Goal: Transaction & Acquisition: Book appointment/travel/reservation

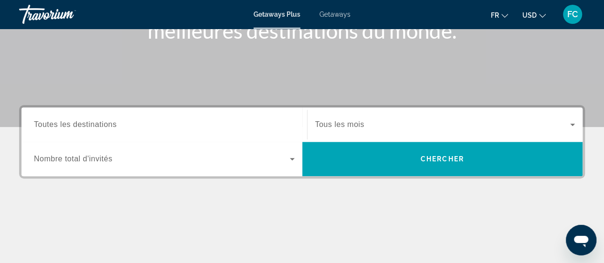
scroll to position [152, 0]
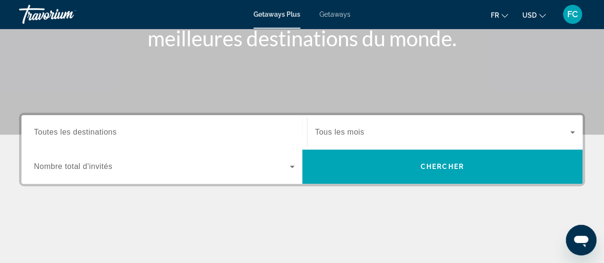
click at [187, 133] on input "Destination Toutes les destinations" at bounding box center [164, 132] width 261 height 11
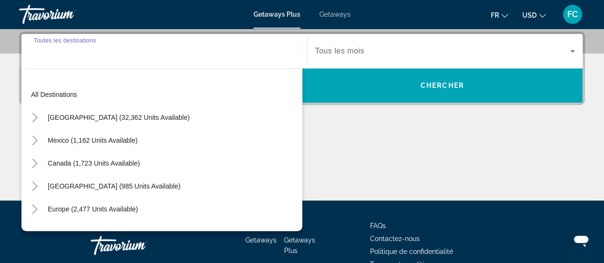
scroll to position [233, 0]
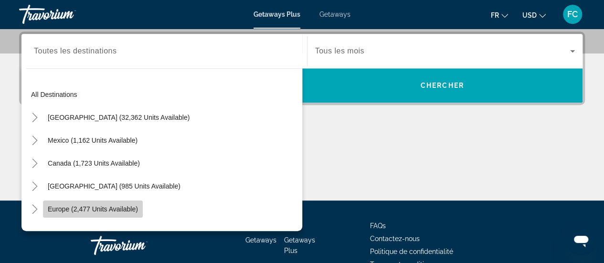
click at [116, 206] on span "Europe (2,477 units available)" at bounding box center [93, 209] width 90 height 8
type input "**********"
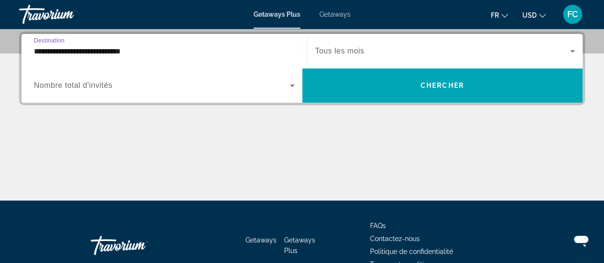
click at [575, 48] on icon "Search widget" at bounding box center [572, 50] width 11 height 11
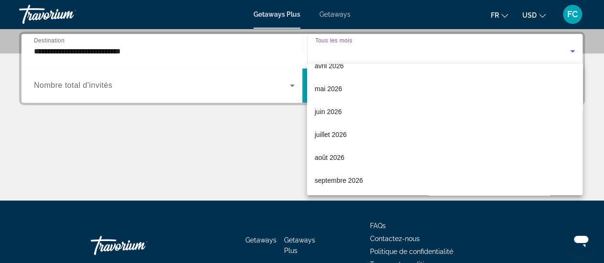
scroll to position [197, 0]
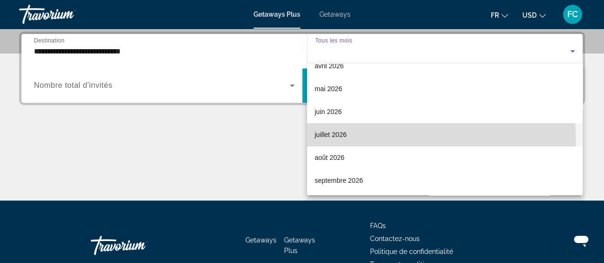
click at [377, 139] on mat-option "juillet 2026" at bounding box center [444, 134] width 275 height 23
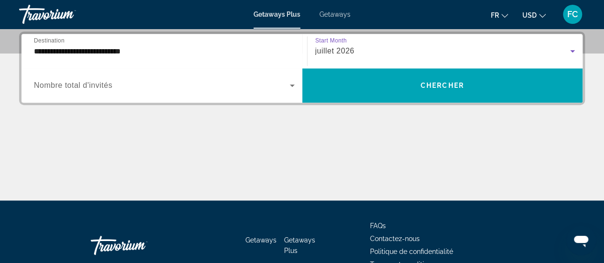
click at [573, 48] on icon "Search widget" at bounding box center [572, 50] width 11 height 11
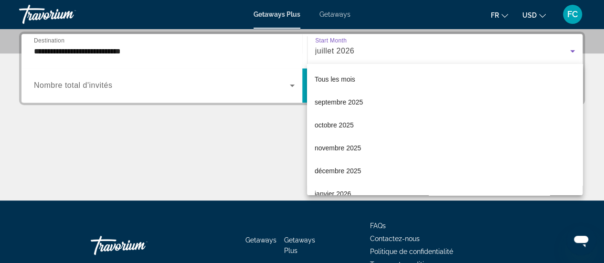
scroll to position [147, 0]
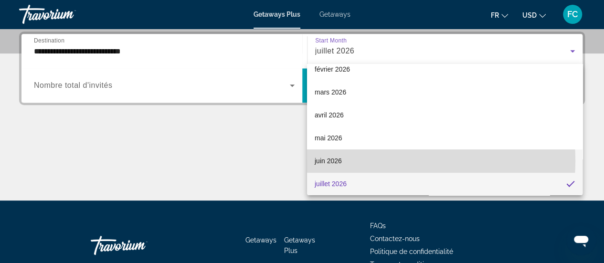
click at [390, 160] on mat-option "juin 2026" at bounding box center [444, 160] width 275 height 23
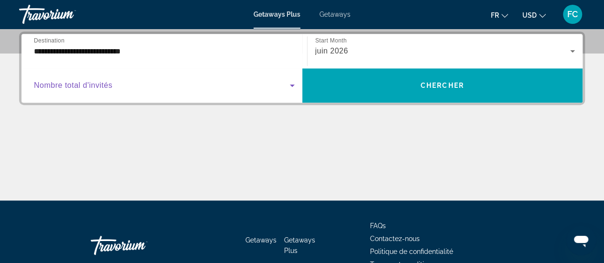
click at [291, 84] on icon "Search widget" at bounding box center [291, 85] width 11 height 11
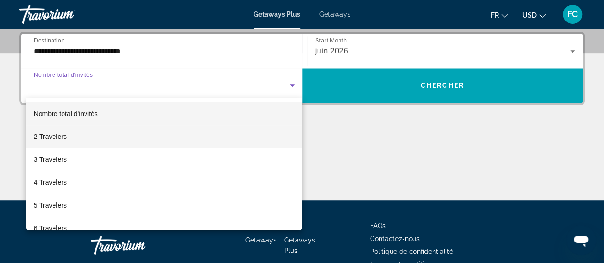
click at [253, 133] on mat-option "2 Travelers" at bounding box center [164, 136] width 276 height 23
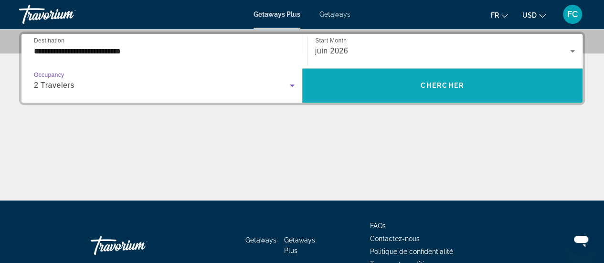
click at [436, 99] on span "Search widget" at bounding box center [442, 85] width 281 height 34
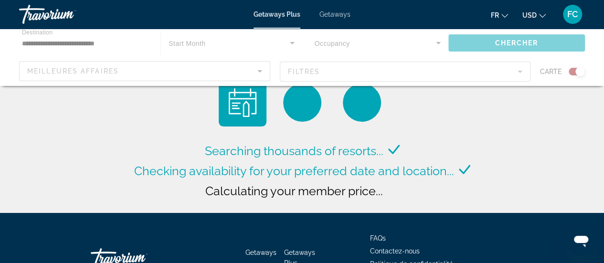
click at [579, 69] on div "Main content" at bounding box center [302, 57] width 604 height 57
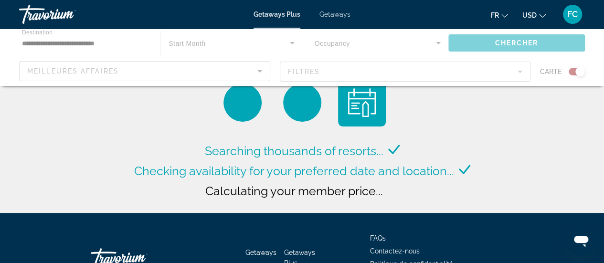
drag, startPoint x: 579, startPoint y: 69, endPoint x: 571, endPoint y: 72, distance: 8.8
click at [571, 72] on div "Main content" at bounding box center [302, 57] width 604 height 57
click at [529, 16] on span "USD" at bounding box center [529, 15] width 14 height 8
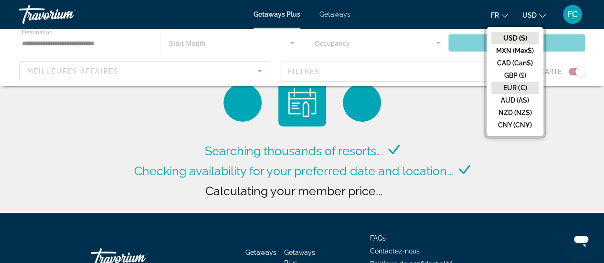
click at [521, 87] on button "EUR (€)" at bounding box center [514, 88] width 47 height 12
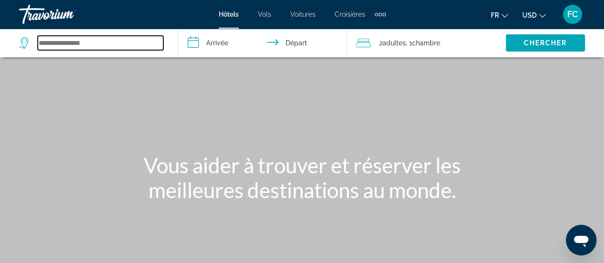
click at [97, 42] on input "Search widget" at bounding box center [101, 43] width 126 height 14
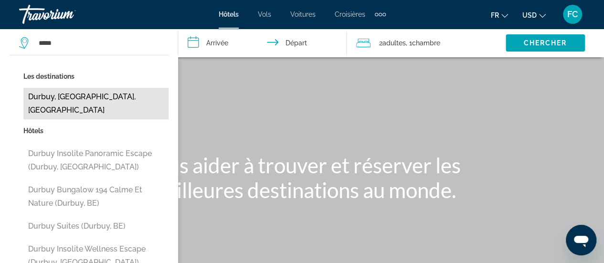
click at [95, 95] on button "Durbuy, [GEOGRAPHIC_DATA], [GEOGRAPHIC_DATA]" at bounding box center [95, 103] width 145 height 31
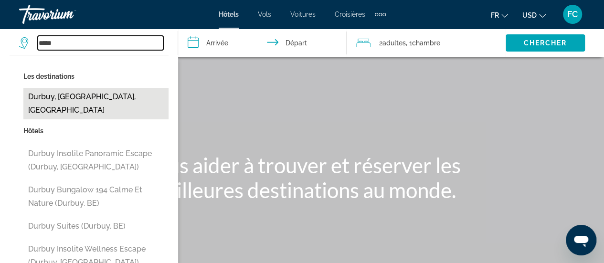
type input "**********"
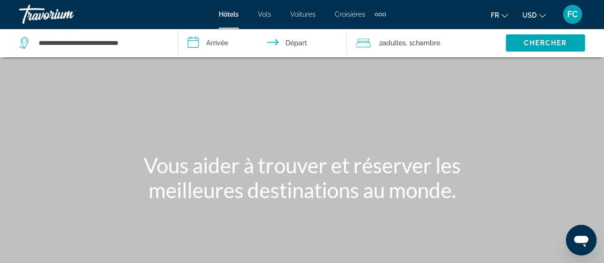
click at [213, 46] on input "**********" at bounding box center [264, 44] width 172 height 31
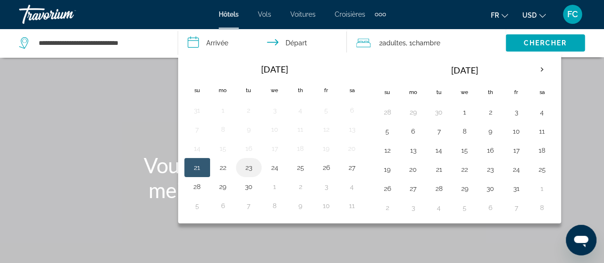
click at [250, 167] on button "23" at bounding box center [248, 167] width 15 height 13
click at [276, 168] on button "24" at bounding box center [274, 167] width 15 height 13
type input "**********"
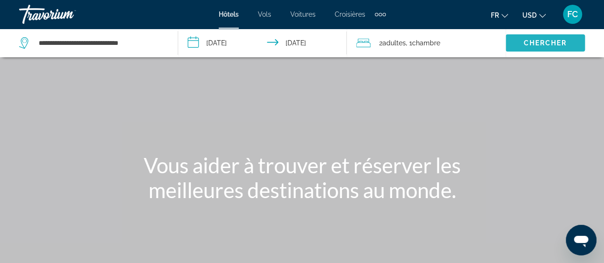
click at [539, 43] on span "Chercher" at bounding box center [544, 43] width 43 height 8
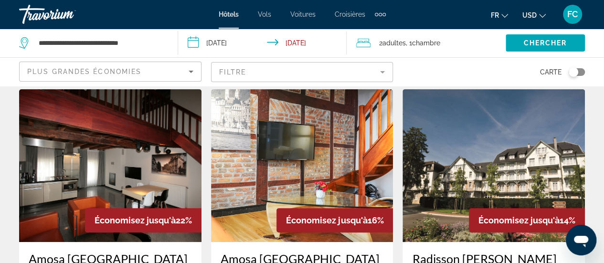
scroll to position [26, 0]
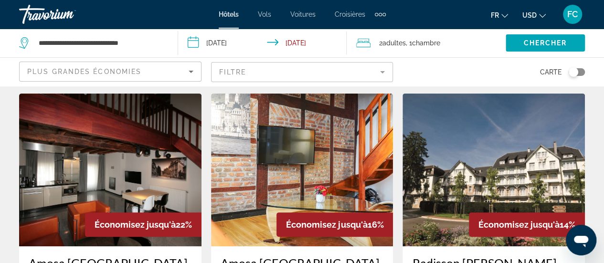
click at [381, 72] on mat-form-field "Filtre" at bounding box center [302, 72] width 182 height 20
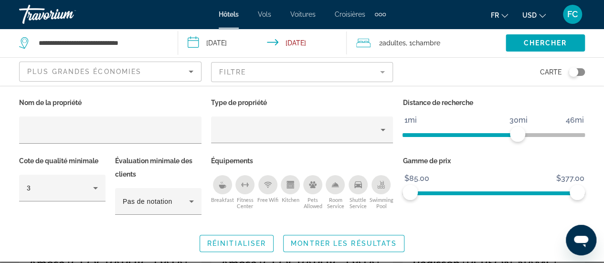
click at [381, 72] on mat-form-field "Filtre" at bounding box center [302, 72] width 182 height 20
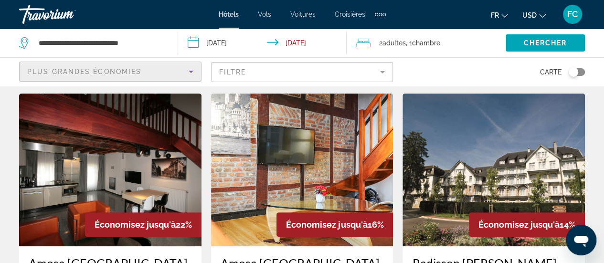
click at [193, 70] on icon "Sort by" at bounding box center [190, 71] width 11 height 11
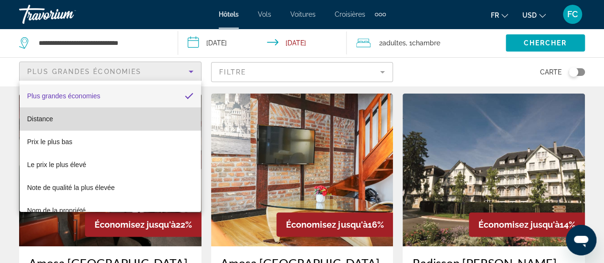
click at [113, 120] on mat-option "Distance" at bounding box center [110, 118] width 181 height 23
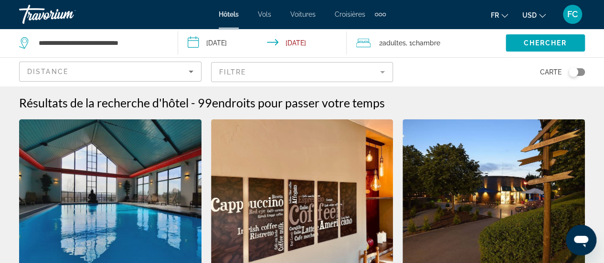
click at [535, 16] on span "USD" at bounding box center [529, 15] width 14 height 8
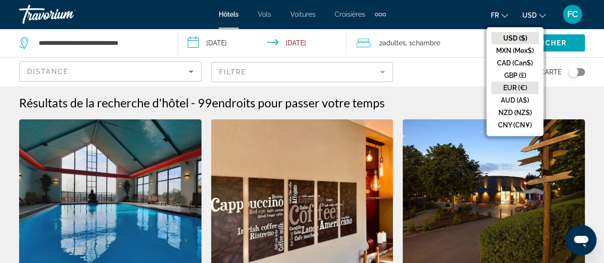
click at [523, 86] on button "EUR (€)" at bounding box center [514, 88] width 47 height 12
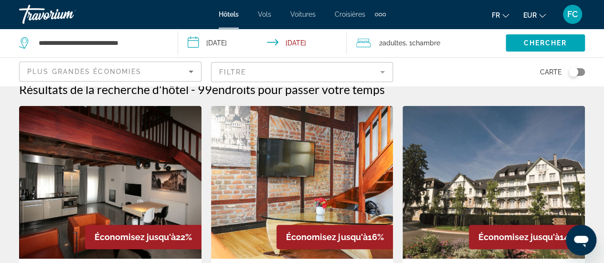
scroll to position [19, 0]
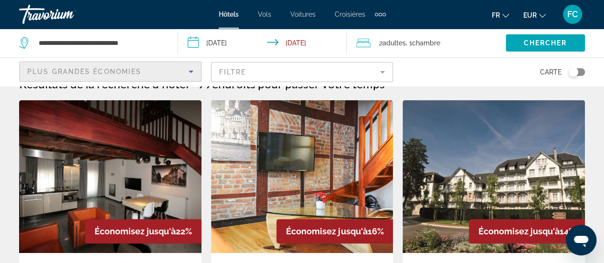
click at [190, 71] on icon "Sort by" at bounding box center [191, 72] width 5 height 2
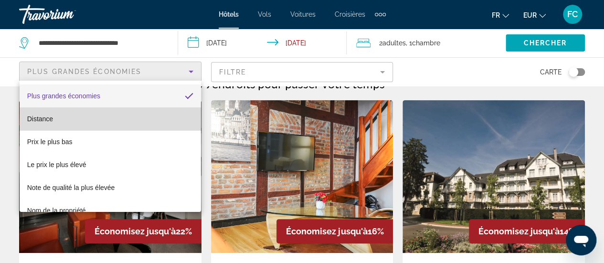
click at [154, 120] on mat-option "Distance" at bounding box center [110, 118] width 181 height 23
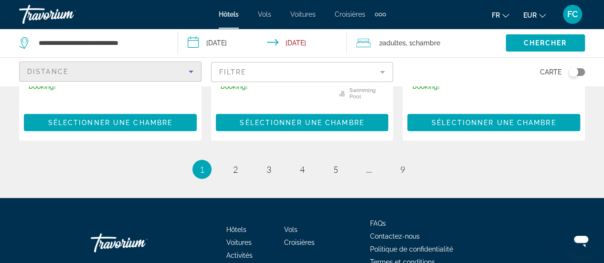
scroll to position [1412, 0]
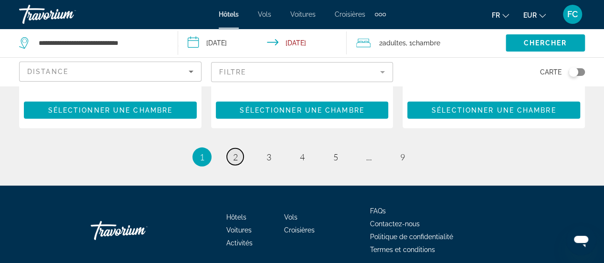
click at [233, 152] on span "2" at bounding box center [235, 157] width 5 height 10
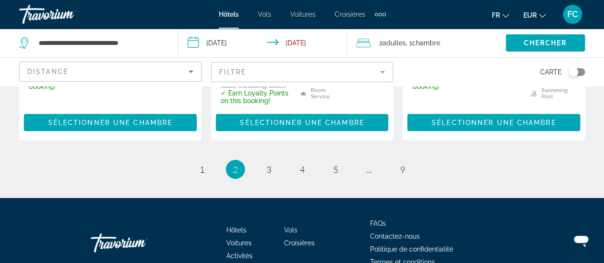
scroll to position [1438, 0]
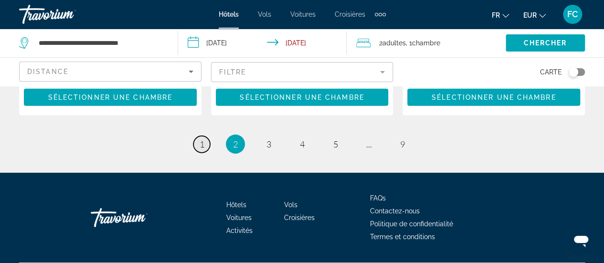
click at [201, 141] on span "1" at bounding box center [201, 144] width 5 height 10
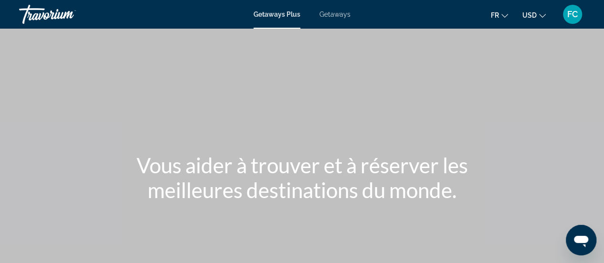
click at [535, 14] on span "USD" at bounding box center [529, 15] width 14 height 8
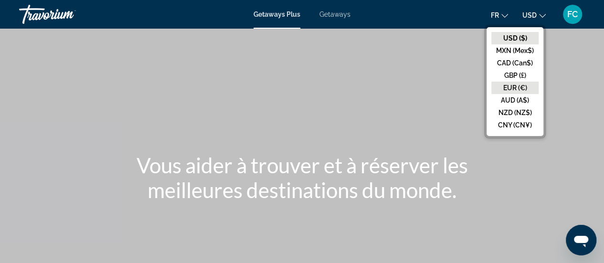
click at [519, 85] on button "EUR (€)" at bounding box center [514, 88] width 47 height 12
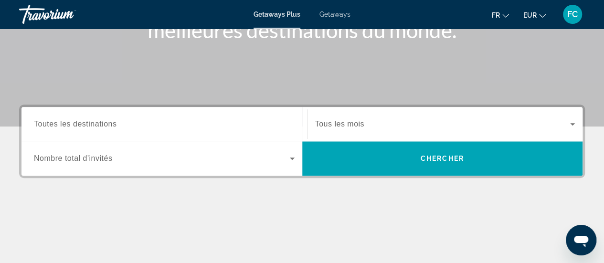
scroll to position [165, 0]
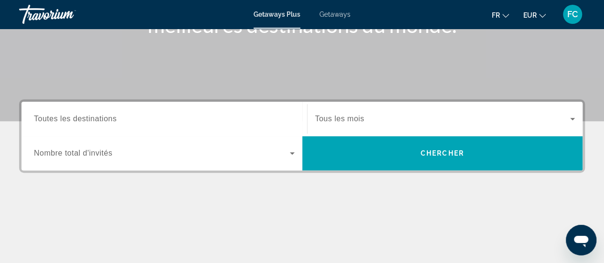
click at [207, 112] on div "Search widget" at bounding box center [164, 118] width 261 height 27
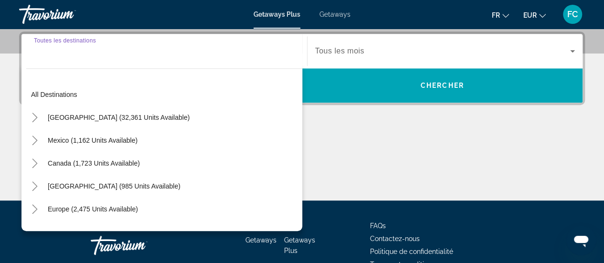
scroll to position [233, 0]
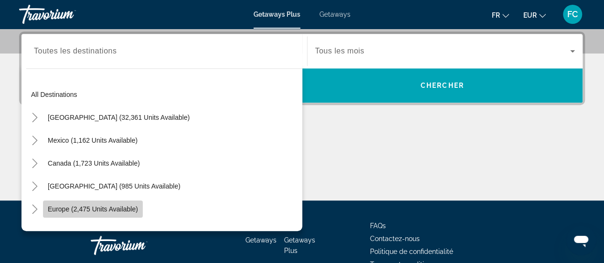
click at [114, 207] on span "Europe (2,475 units available)" at bounding box center [93, 209] width 90 height 8
type input "**********"
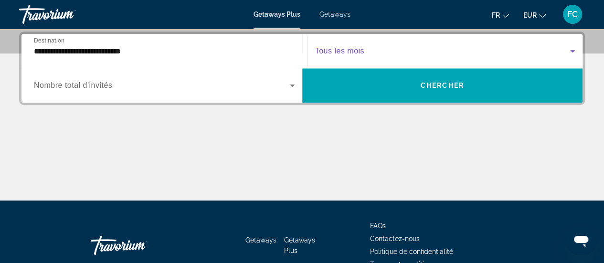
click at [385, 52] on span "Search widget" at bounding box center [442, 50] width 255 height 11
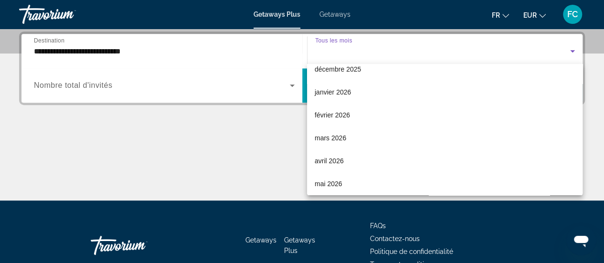
scroll to position [121, 0]
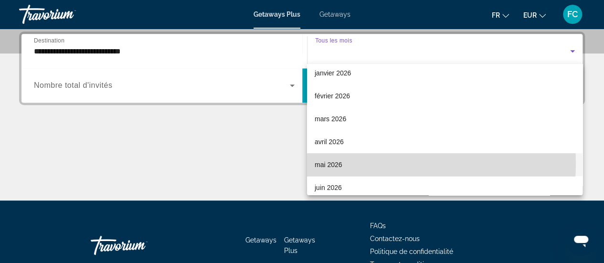
click at [369, 163] on mat-option "mai 2026" at bounding box center [444, 164] width 275 height 23
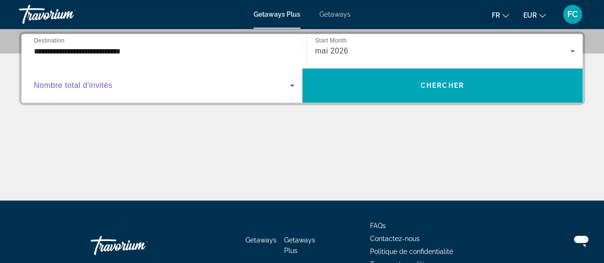
click at [290, 84] on icon "Search widget" at bounding box center [292, 85] width 5 height 2
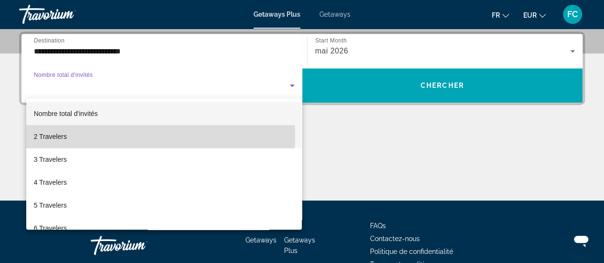
click at [131, 136] on mat-option "2 Travelers" at bounding box center [164, 136] width 276 height 23
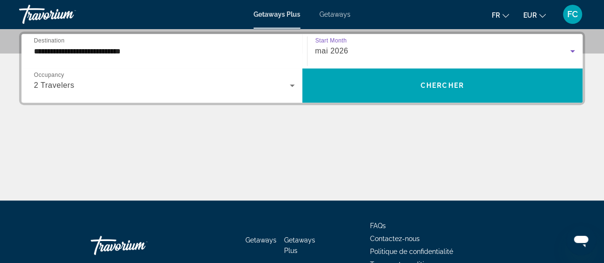
click at [571, 48] on icon "Search widget" at bounding box center [572, 50] width 11 height 11
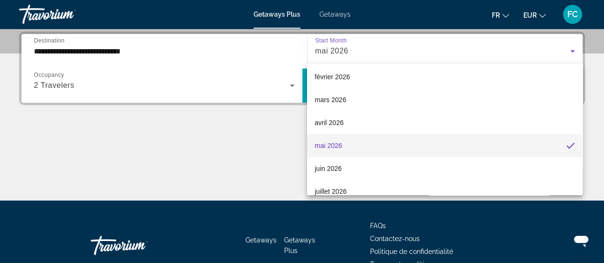
scroll to position [159, 0]
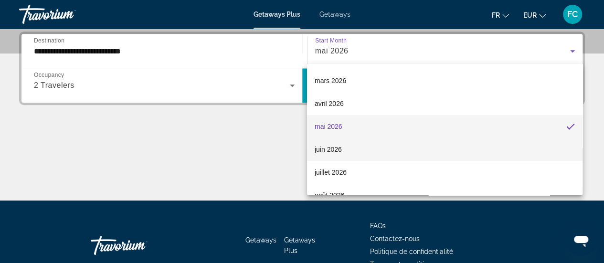
click at [462, 154] on mat-option "juin 2026" at bounding box center [444, 149] width 275 height 23
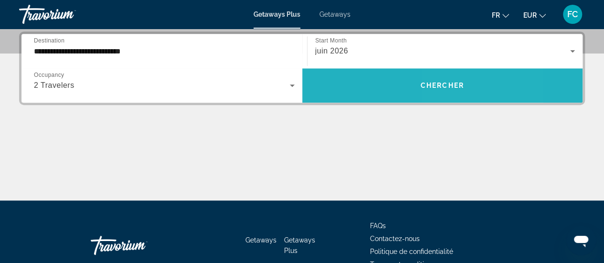
click at [449, 82] on span "Chercher" at bounding box center [441, 86] width 43 height 8
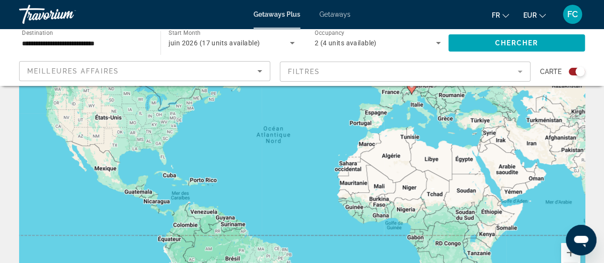
scroll to position [95, 0]
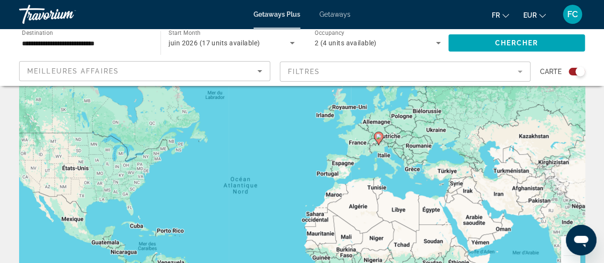
drag, startPoint x: 436, startPoint y: 141, endPoint x: 402, endPoint y: 199, distance: 67.4
click at [402, 199] on div "Pour activer le glissement avec le clavier, appuyez sur Alt+Entrée. Une fois ce…" at bounding box center [302, 143] width 566 height 286
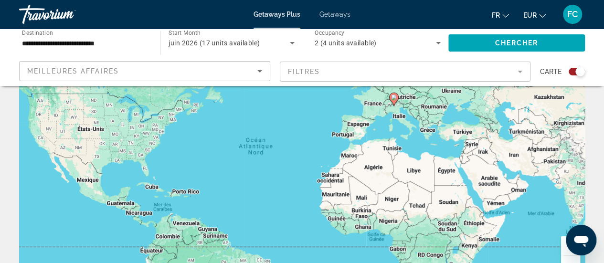
drag, startPoint x: 412, startPoint y: 212, endPoint x: 427, endPoint y: 171, distance: 43.8
click at [427, 171] on div "Pour activer le glissement avec le clavier, appuyez sur Alt+Entrée. Une fois ce…" at bounding box center [302, 143] width 566 height 286
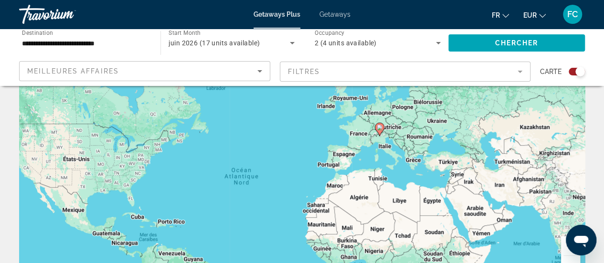
drag, startPoint x: 427, startPoint y: 171, endPoint x: 412, endPoint y: 202, distance: 34.4
click at [412, 202] on div "Pour activer le glissement avec le clavier, appuyez sur Alt+Entrée. Une fois ce…" at bounding box center [302, 143] width 566 height 286
click at [571, 71] on div "Search widget" at bounding box center [576, 72] width 16 height 8
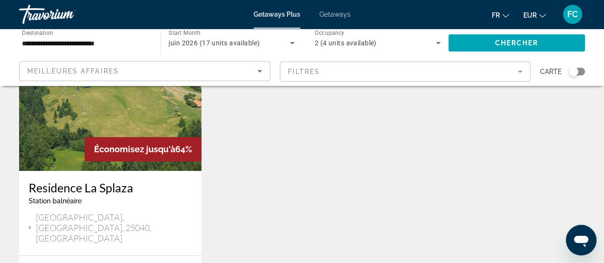
scroll to position [100, 0]
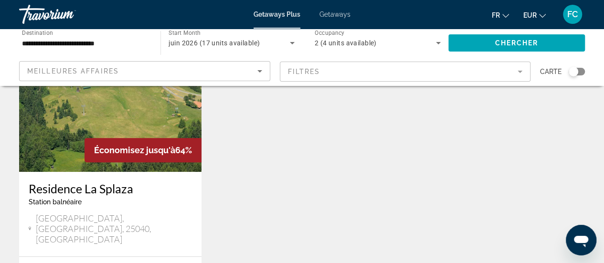
click at [580, 70] on div "Search widget" at bounding box center [576, 72] width 16 height 8
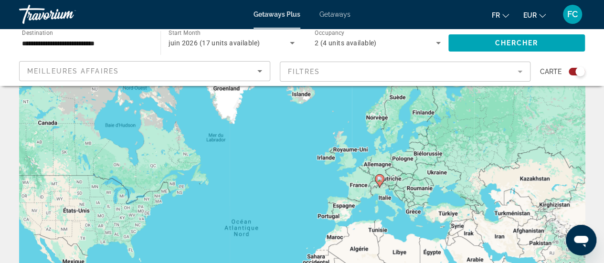
scroll to position [0, 0]
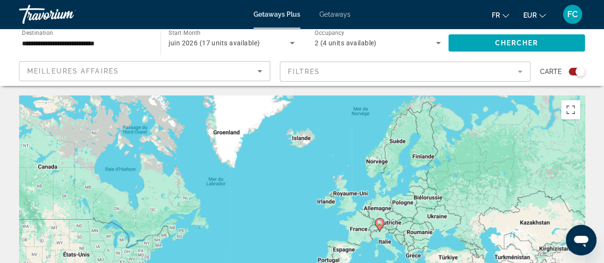
click at [292, 40] on icon "Search widget" at bounding box center [291, 42] width 11 height 11
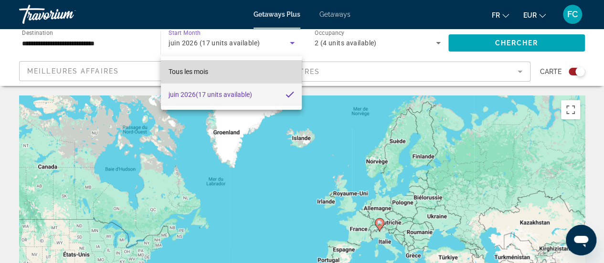
click at [236, 71] on mat-option "Tous les mois" at bounding box center [231, 71] width 141 height 23
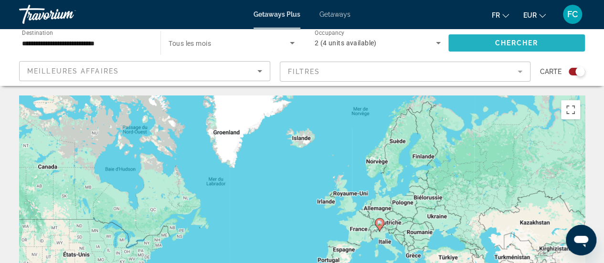
click at [537, 38] on span "Search widget" at bounding box center [516, 42] width 136 height 23
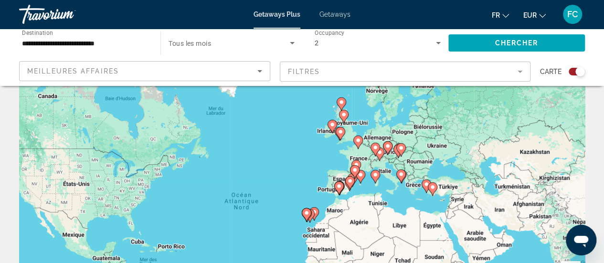
scroll to position [76, 0]
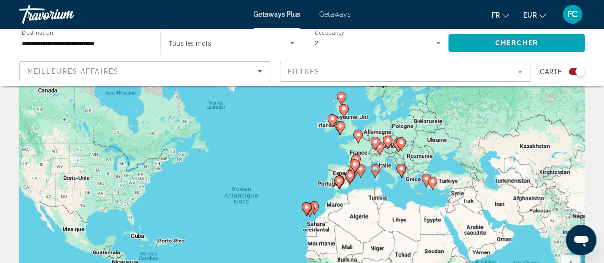
click at [381, 189] on div "Pour activer le glissement avec le clavier, appuyez sur Alt+Entrée. Une fois ce…" at bounding box center [302, 162] width 566 height 286
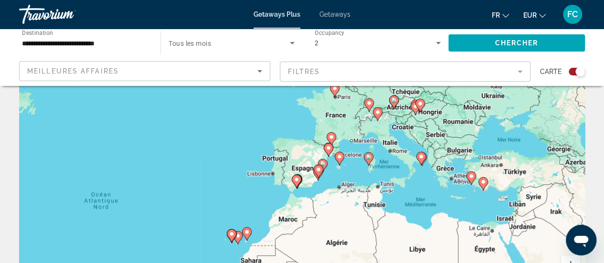
click at [419, 189] on div "Pour activer le glissement avec le clavier, appuyez sur Alt+Entrée. Une fois ce…" at bounding box center [302, 162] width 566 height 286
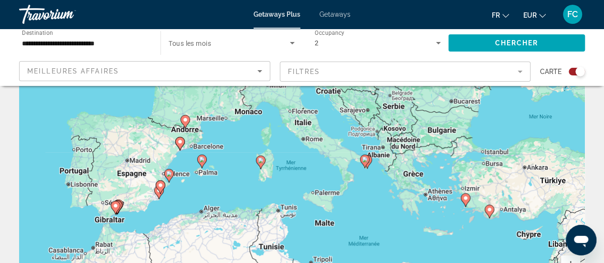
drag, startPoint x: 433, startPoint y: 179, endPoint x: 374, endPoint y: 206, distance: 64.9
click at [374, 206] on div "Pour activer le glissement avec le clavier, appuyez sur Alt+Entrée. Une fois ce…" at bounding box center [302, 162] width 566 height 286
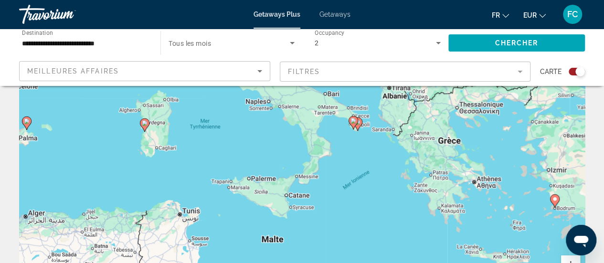
click at [367, 166] on div "Pour activer le glissement avec le clavier, appuyez sur Alt+Entrée. Une fois ce…" at bounding box center [302, 162] width 566 height 286
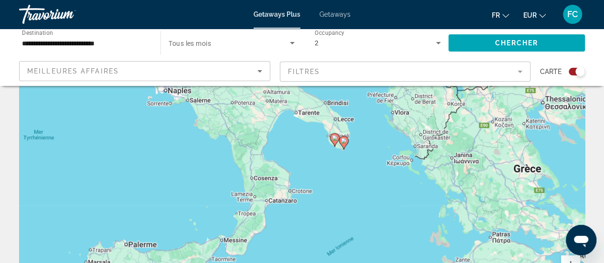
drag, startPoint x: 341, startPoint y: 129, endPoint x: 336, endPoint y: 195, distance: 65.6
click at [336, 195] on div "Pour activer le glissement avec le clavier, appuyez sur Alt+Entrée. Une fois ce…" at bounding box center [302, 162] width 566 height 286
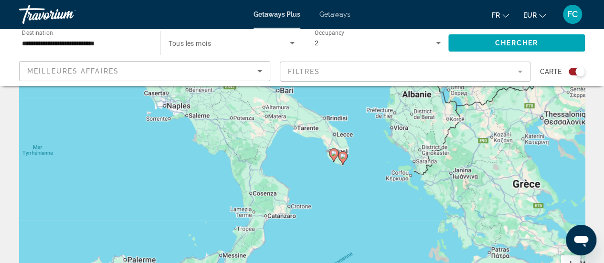
click at [336, 195] on div "Pour activer le glissement avec le clavier, appuyez sur Alt+Entrée. Une fois ce…" at bounding box center [302, 162] width 566 height 286
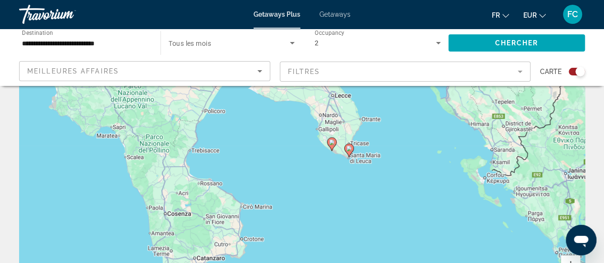
drag, startPoint x: 339, startPoint y: 161, endPoint x: 339, endPoint y: 185, distance: 23.9
click at [339, 185] on div "Pour activer le glissement avec le clavier, appuyez sur Alt+Entrée. Une fois ce…" at bounding box center [302, 162] width 566 height 286
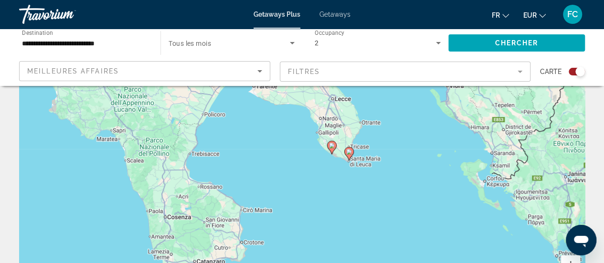
click at [349, 151] on image "Main content" at bounding box center [349, 152] width 6 height 6
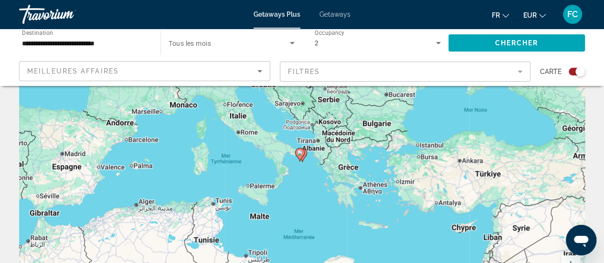
click at [325, 193] on div "Pour naviguer, appuyez sur les touches fléchées. Pour activer le glissement ave…" at bounding box center [302, 162] width 566 height 286
click at [325, 193] on div "Pour activer le glissement avec le clavier, appuyez sur Alt+Entrée. Une fois ce…" at bounding box center [302, 162] width 566 height 286
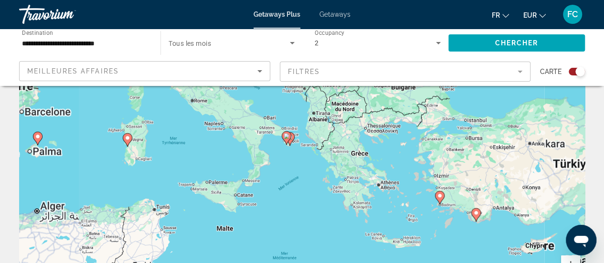
click at [325, 193] on div "Pour activer le glissement avec le clavier, appuyez sur Alt+Entrée. Une fois ce…" at bounding box center [302, 162] width 566 height 286
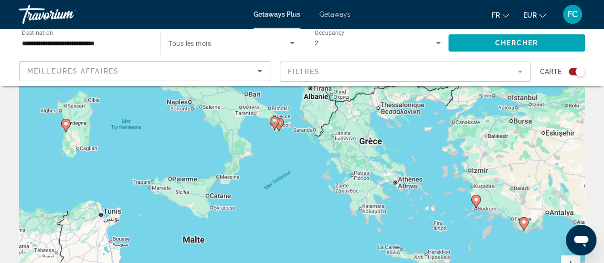
click at [325, 193] on div "Pour activer le glissement avec le clavier, appuyez sur Alt+Entrée. Une fois ce…" at bounding box center [302, 162] width 566 height 286
click at [281, 149] on div "Pour activer le glissement avec le clavier, appuyez sur Alt+Entrée. Une fois ce…" at bounding box center [302, 162] width 566 height 286
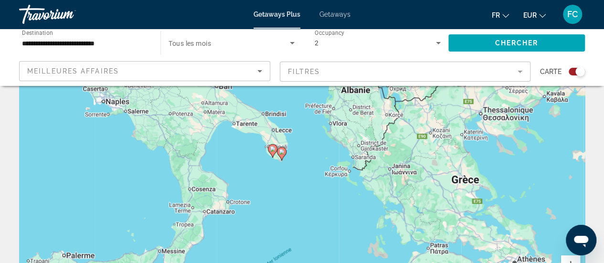
drag, startPoint x: 281, startPoint y: 149, endPoint x: 289, endPoint y: 213, distance: 64.5
click at [289, 213] on div "Pour activer le glissement avec le clavier, appuyez sur Alt+Entrée. Une fois ce…" at bounding box center [302, 162] width 566 height 286
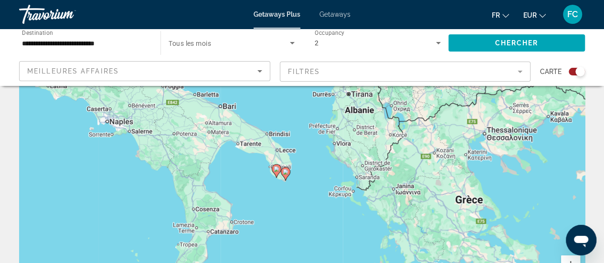
click at [285, 177] on icon "Main content" at bounding box center [285, 174] width 9 height 12
type input "**********"
click at [285, 174] on image "Main content" at bounding box center [286, 172] width 6 height 6
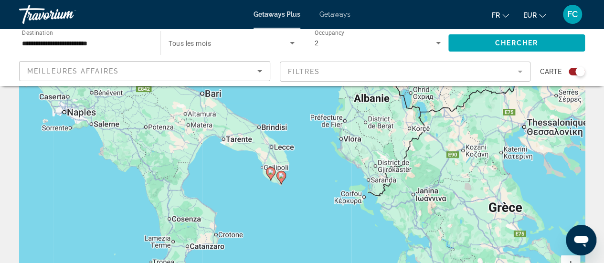
click at [285, 174] on div "Pour naviguer, appuyez sur les touches fléchées. Pour activer le glissement ave…" at bounding box center [302, 162] width 566 height 286
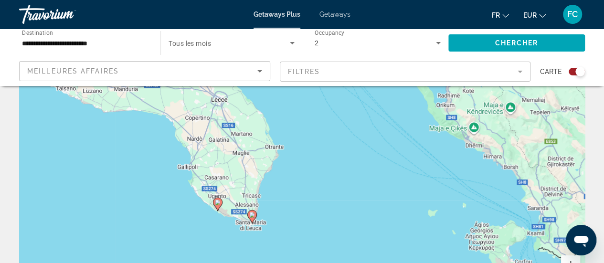
click at [249, 215] on image "Main content" at bounding box center [252, 215] width 6 height 6
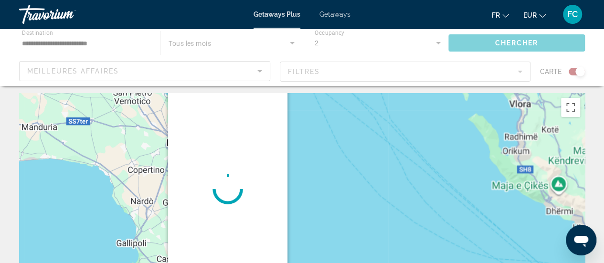
click at [302, 236] on div "Pour activer le glissement avec le clavier, appuyez sur Alt+Entrée. Une fois ce…" at bounding box center [585, 236] width 566 height 0
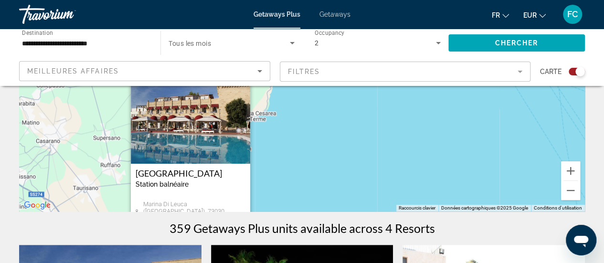
scroll to position [191, 0]
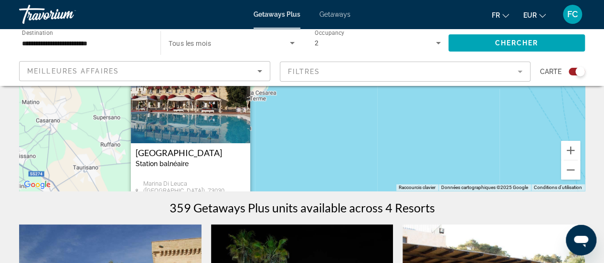
click at [194, 140] on img "Main content" at bounding box center [190, 95] width 119 height 95
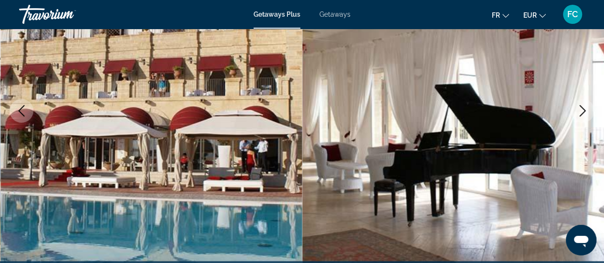
scroll to position [126, 0]
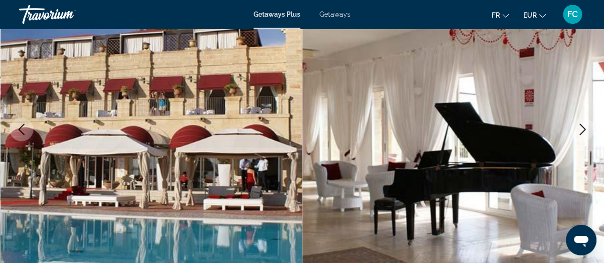
click at [582, 126] on icon "Next image" at bounding box center [582, 129] width 11 height 11
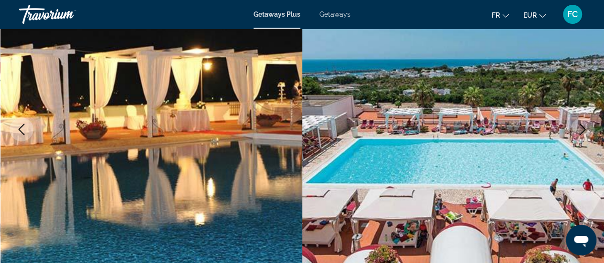
click at [582, 126] on icon "Next image" at bounding box center [582, 129] width 11 height 11
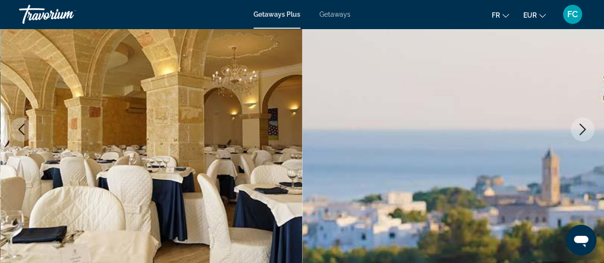
click at [582, 126] on icon "Next image" at bounding box center [582, 129] width 11 height 11
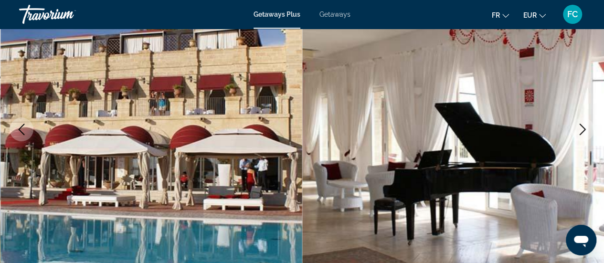
click at [582, 126] on icon "Next image" at bounding box center [582, 129] width 11 height 11
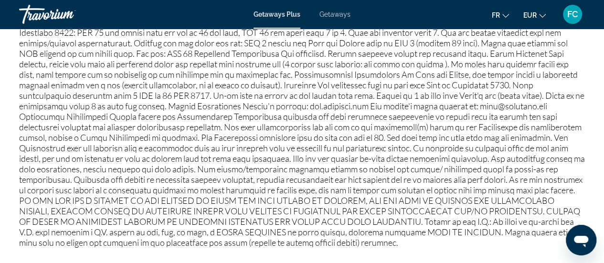
scroll to position [1032, 0]
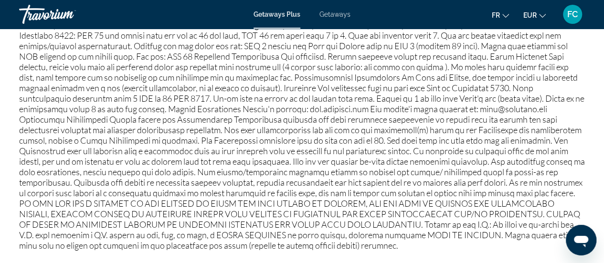
click at [504, 15] on icon "Change language" at bounding box center [505, 15] width 7 height 7
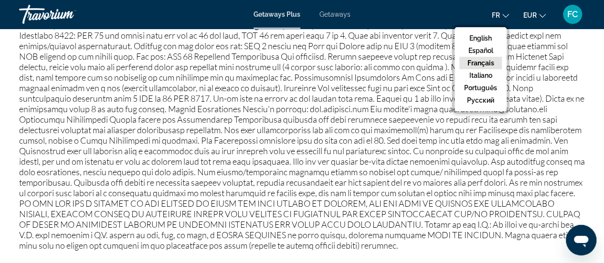
click at [504, 15] on icon "Change language" at bounding box center [505, 15] width 7 height 7
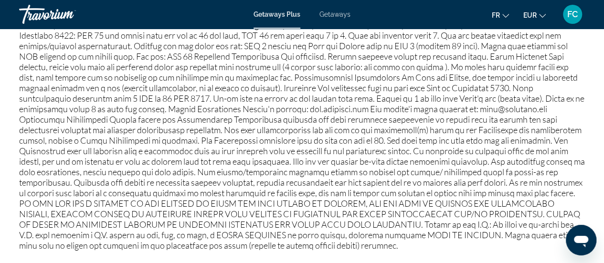
click at [346, 14] on span "Getaways" at bounding box center [334, 14] width 31 height 8
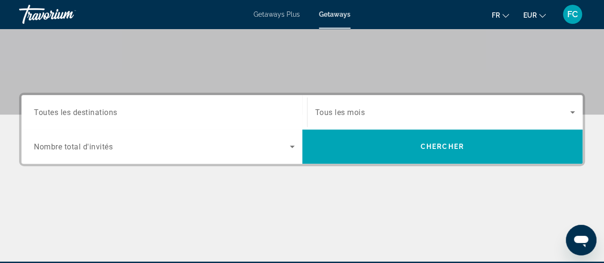
scroll to position [169, 0]
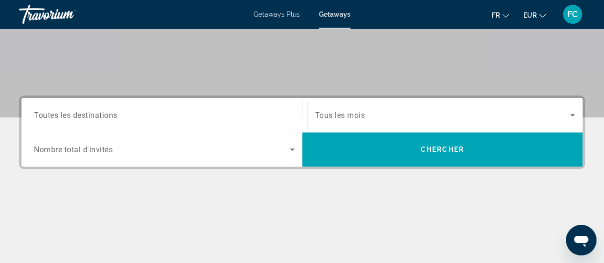
click at [237, 115] on input "Destination Toutes les destinations" at bounding box center [164, 115] width 261 height 11
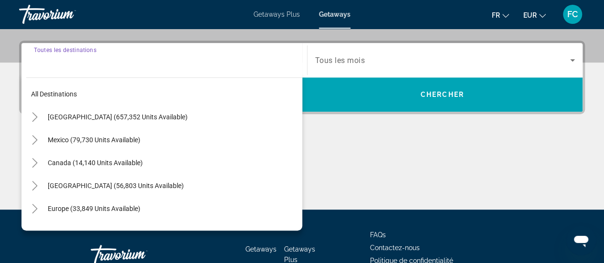
scroll to position [233, 0]
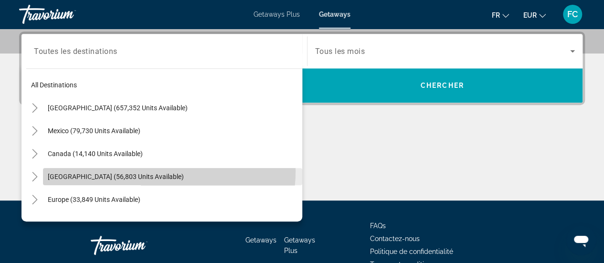
click at [157, 170] on span "Search widget" at bounding box center [172, 176] width 259 height 23
type input "**********"
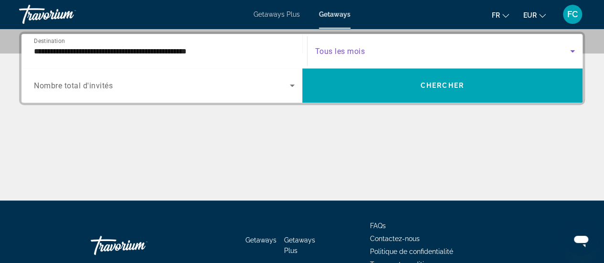
click at [447, 47] on span "Search widget" at bounding box center [442, 50] width 255 height 11
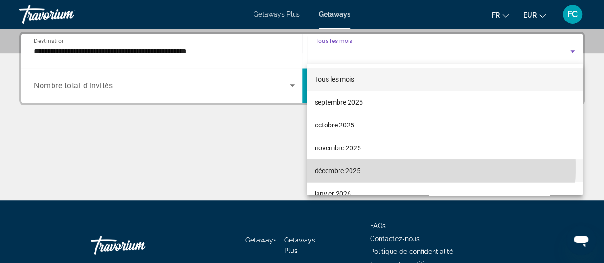
click at [372, 168] on mat-option "décembre 2025" at bounding box center [444, 170] width 275 height 23
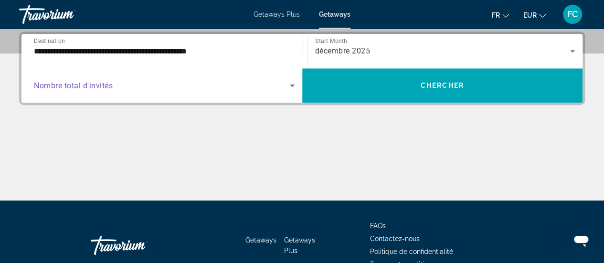
click at [292, 86] on icon "Search widget" at bounding box center [292, 85] width 5 height 2
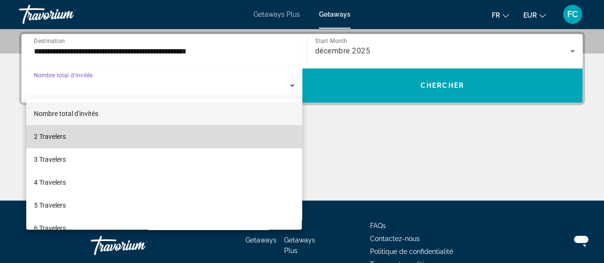
click at [202, 141] on mat-option "2 Travelers" at bounding box center [164, 136] width 276 height 23
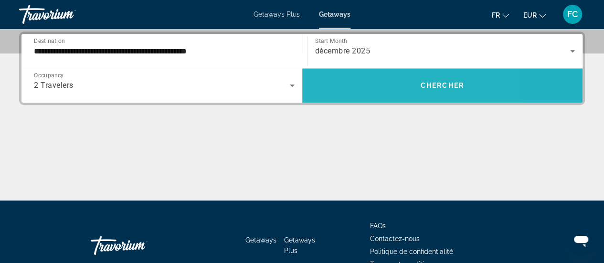
click at [371, 97] on span "Search widget" at bounding box center [442, 85] width 281 height 34
